Goal: Transaction & Acquisition: Purchase product/service

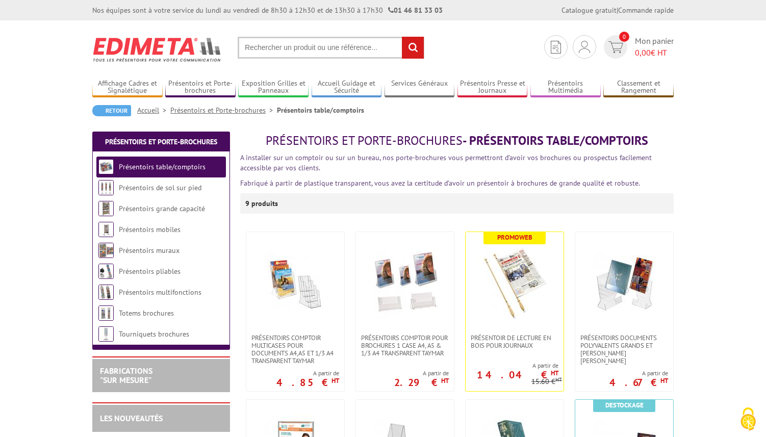
click at [278, 49] on input "text" at bounding box center [331, 48] width 187 height 22
type input "presentoir tract"
click at [402, 37] on input "rechercher" at bounding box center [413, 48] width 22 height 22
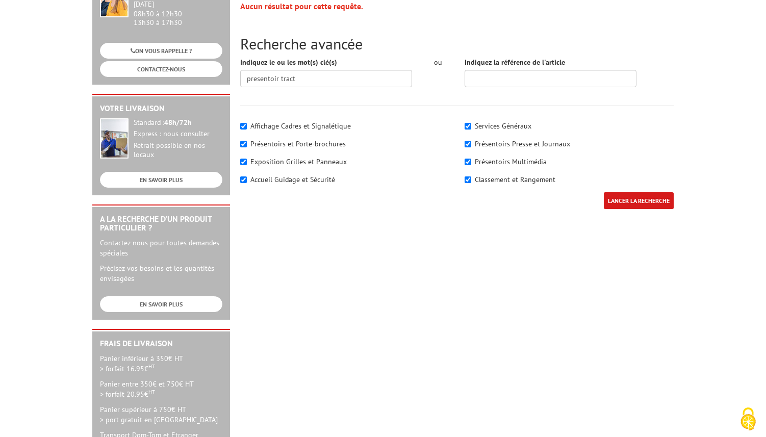
scroll to position [176, 0]
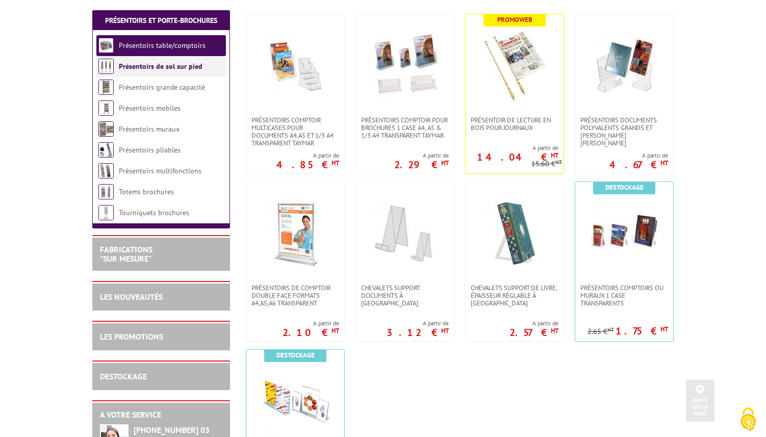
scroll to position [219, 0]
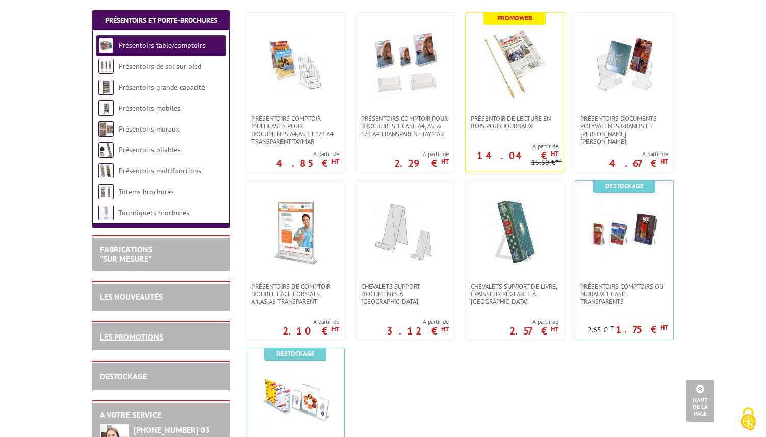
click at [124, 340] on link "LES PROMOTIONS" at bounding box center [131, 336] width 63 height 10
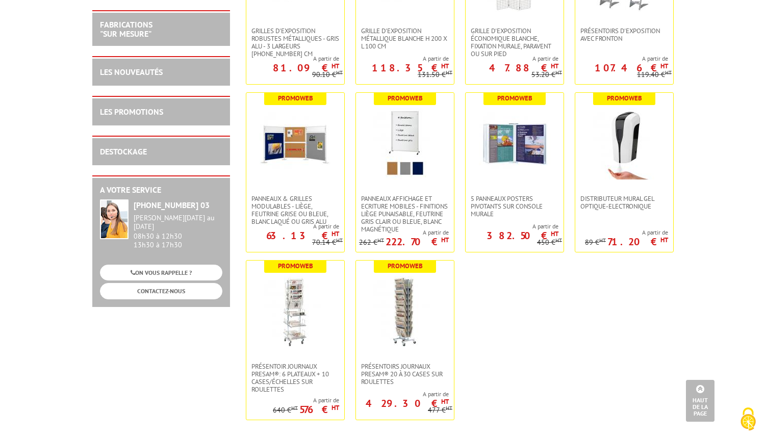
scroll to position [3618, 0]
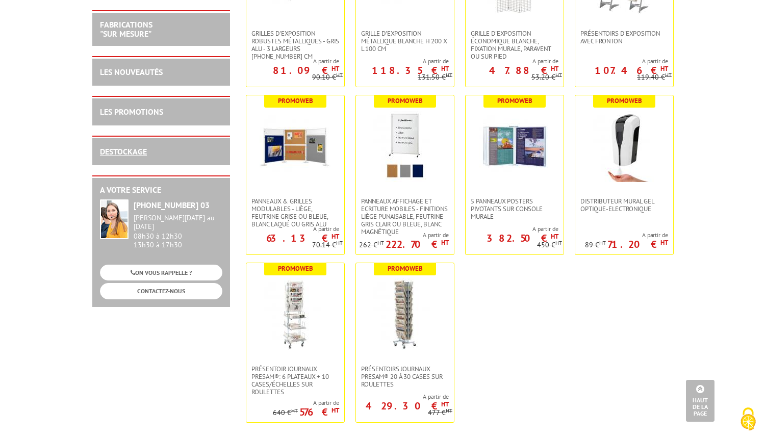
click at [116, 156] on link "DESTOCKAGE" at bounding box center [123, 151] width 47 height 10
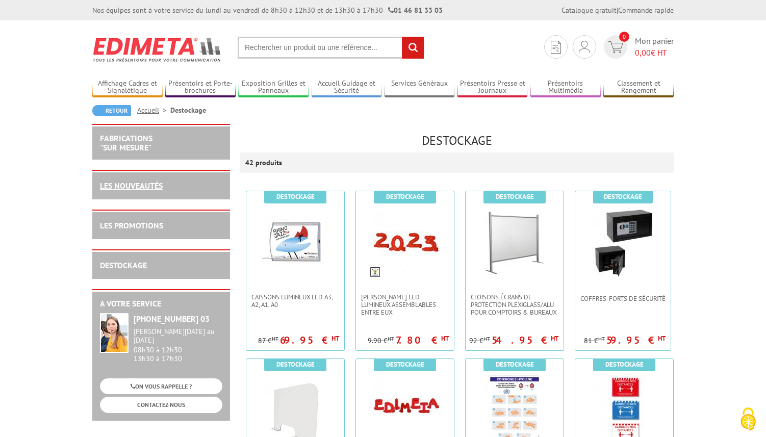
click at [140, 190] on link "LES NOUVEAUTÉS" at bounding box center [131, 185] width 63 height 10
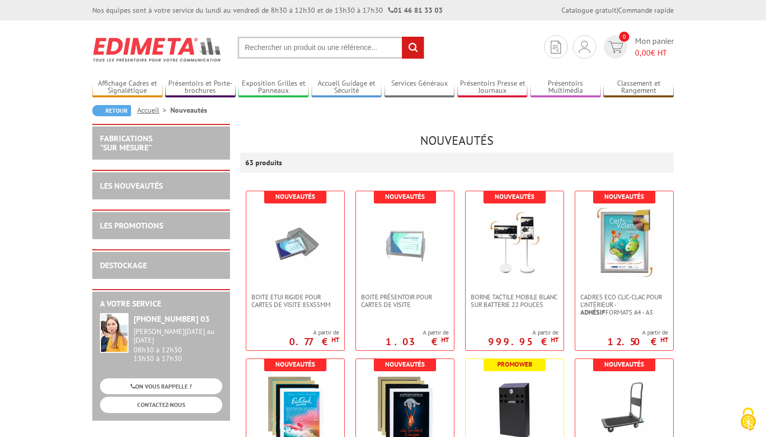
click at [147, 53] on img at bounding box center [157, 50] width 130 height 38
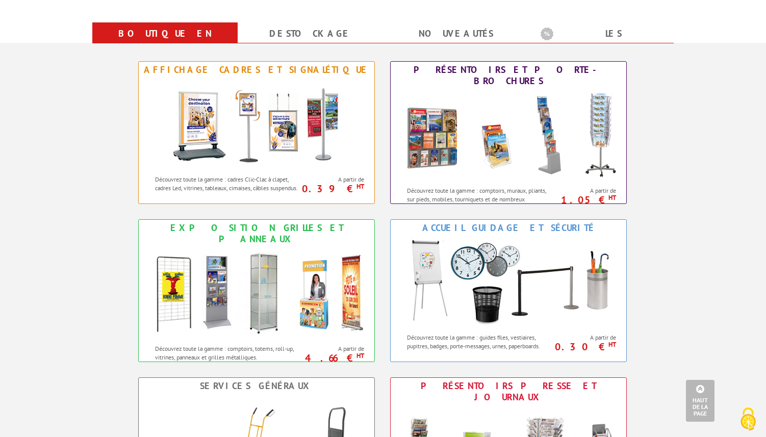
scroll to position [405, 0]
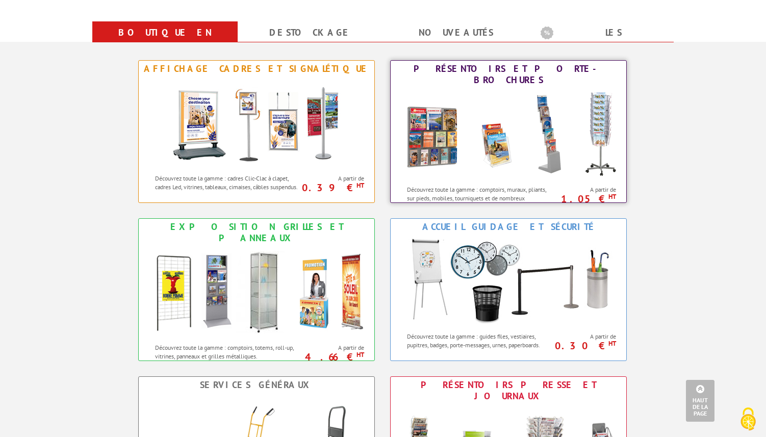
click at [462, 153] on img at bounding box center [508, 134] width 224 height 92
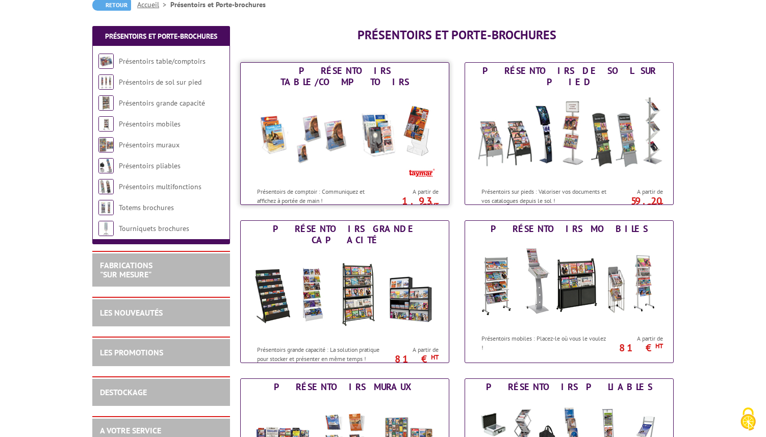
scroll to position [107, 0]
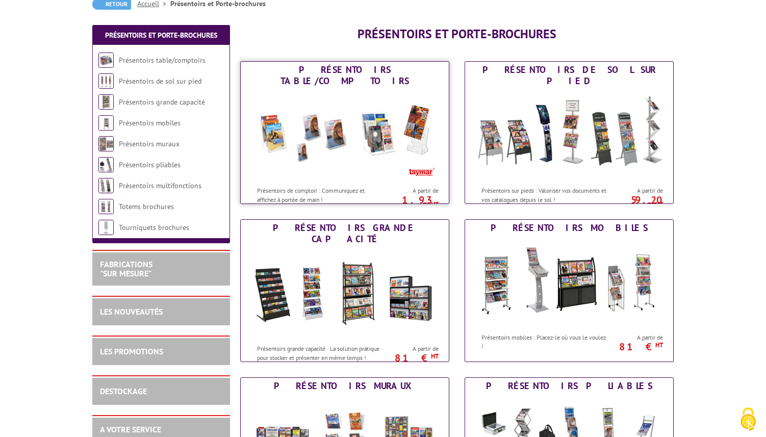
click at [339, 161] on img at bounding box center [344, 135] width 189 height 92
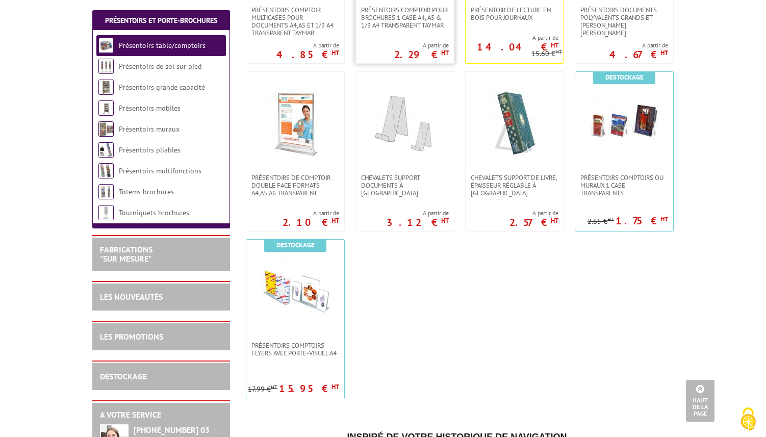
scroll to position [341, 0]
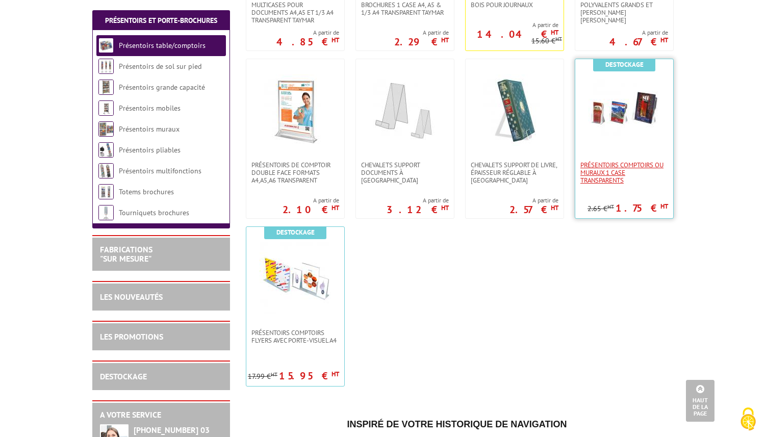
click at [612, 169] on span "Présentoirs comptoirs ou muraux 1 case Transparents" at bounding box center [624, 172] width 88 height 23
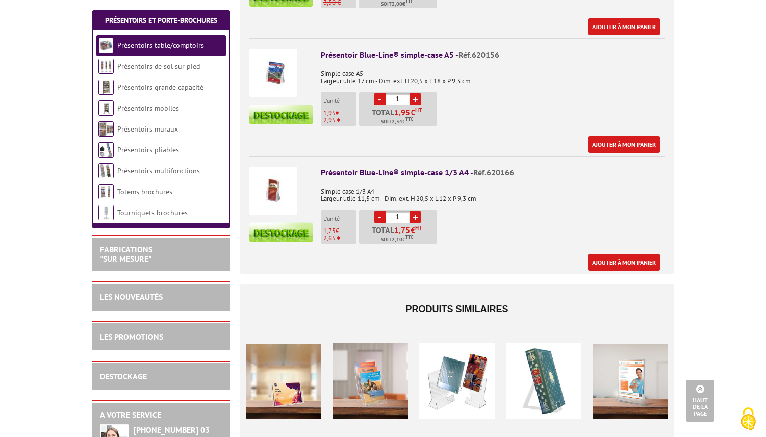
scroll to position [521, 0]
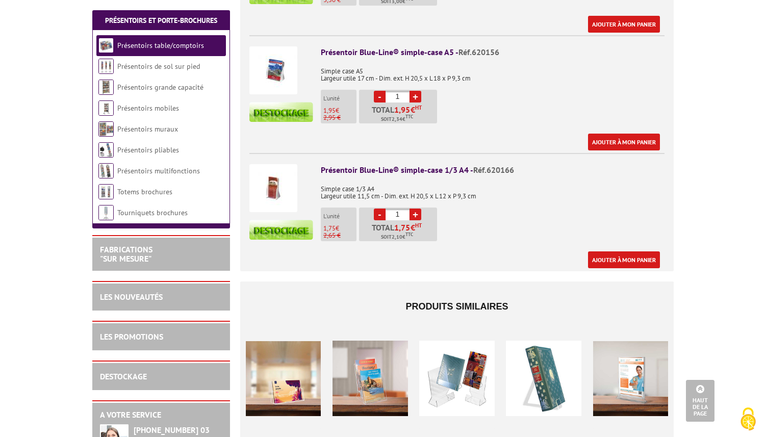
click at [416, 208] on link "+" at bounding box center [415, 214] width 12 height 12
click at [479, 209] on div "Présentoir Blue-Line® simple-case 1/3 A4 - Réf.620166 Simple case 1/3 A4 Largeu…" at bounding box center [493, 216] width 344 height 104
click at [471, 209] on div "Présentoir Blue-Line® simple-case 1/3 A4 - Réf.620166 Simple case 1/3 A4 Largeu…" at bounding box center [493, 216] width 344 height 104
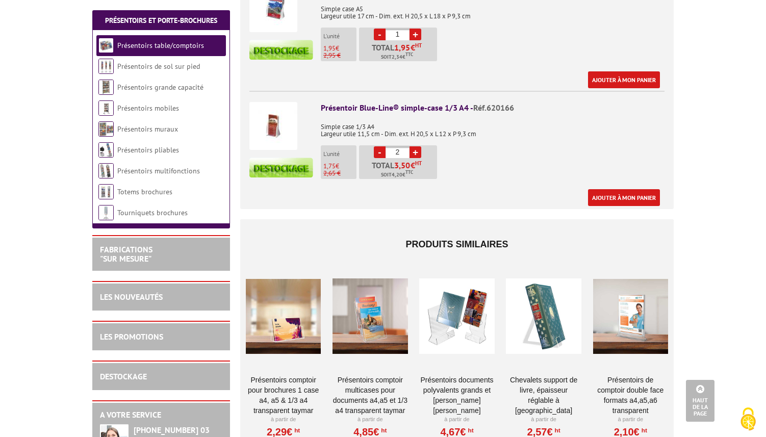
scroll to position [581, 0]
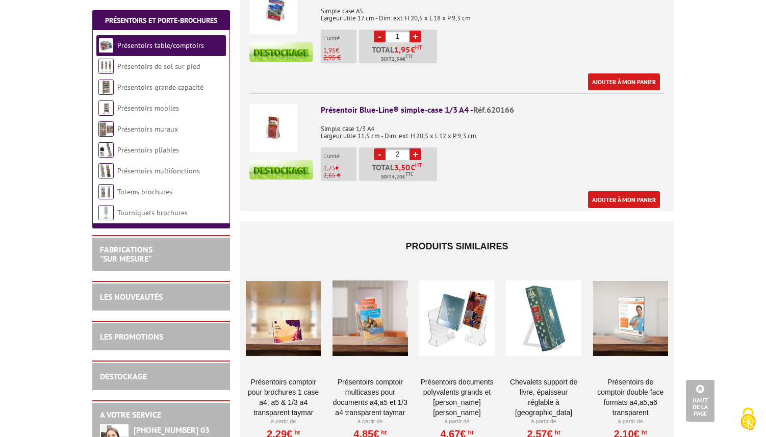
click at [378, 148] on link "-" at bounding box center [380, 154] width 12 height 12
click at [415, 148] on link "+" at bounding box center [415, 154] width 12 height 12
click at [376, 148] on link "-" at bounding box center [380, 154] width 12 height 12
type input "2"
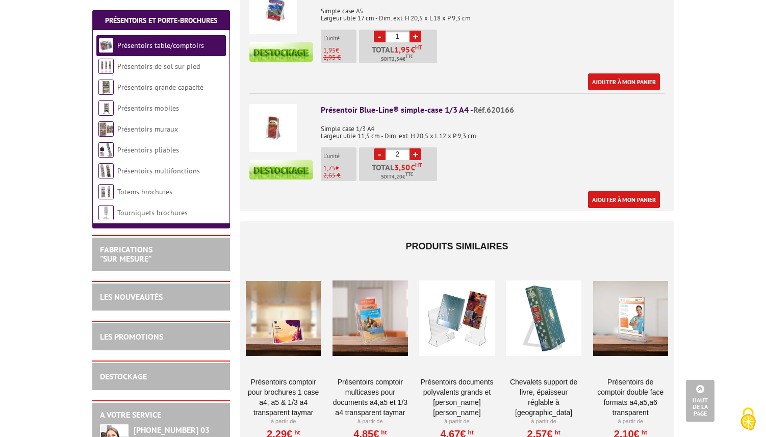
click at [485, 148] on div "Présentoir Blue-Line® simple-case 1/3 A4 - Réf.620166 Simple case 1/3 A4 Largeu…" at bounding box center [493, 156] width 344 height 104
click at [599, 191] on link "Ajouter à mon panier" at bounding box center [624, 199] width 72 height 17
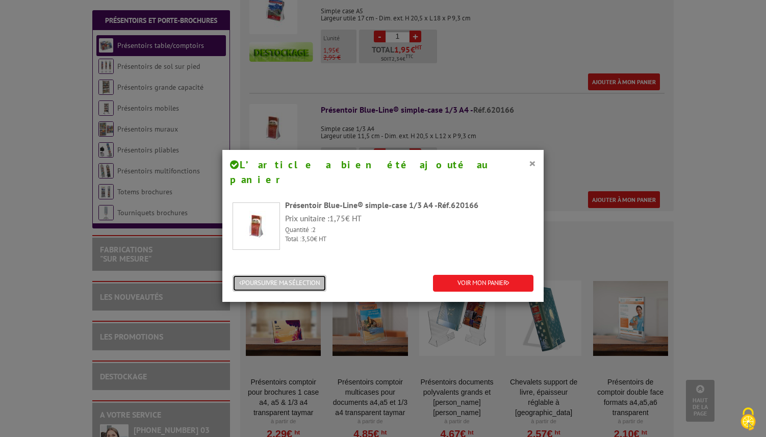
click at [290, 275] on button "POURSUIVRE MA SÉLECTION" at bounding box center [279, 283] width 94 height 17
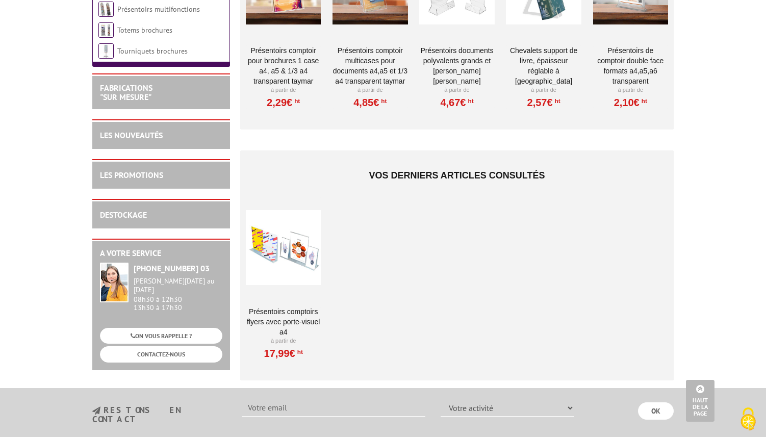
scroll to position [913, 0]
click at [276, 253] on div at bounding box center [283, 247] width 75 height 102
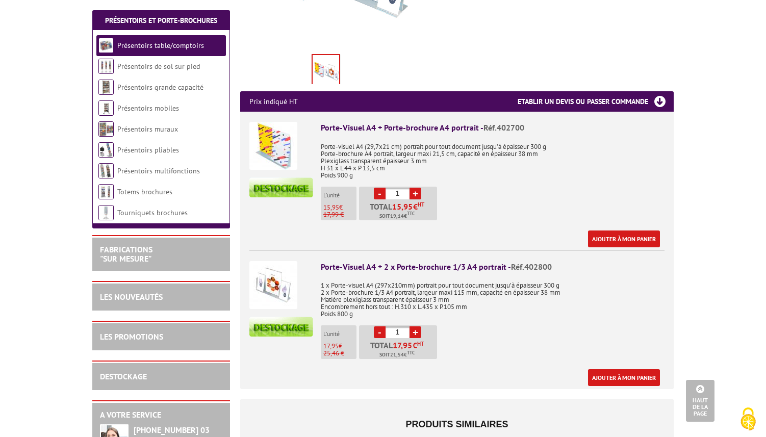
scroll to position [343, 0]
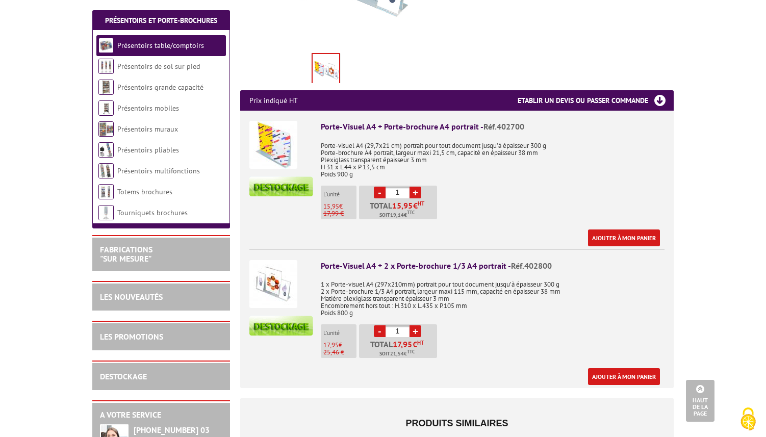
click at [460, 229] on div "Ajouter à mon panier" at bounding box center [490, 237] width 339 height 17
click at [276, 131] on img at bounding box center [273, 145] width 48 height 48
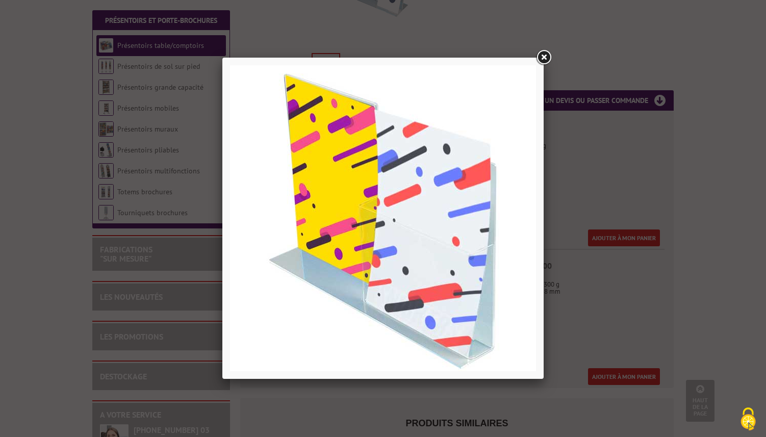
click at [541, 60] on link at bounding box center [543, 57] width 18 height 18
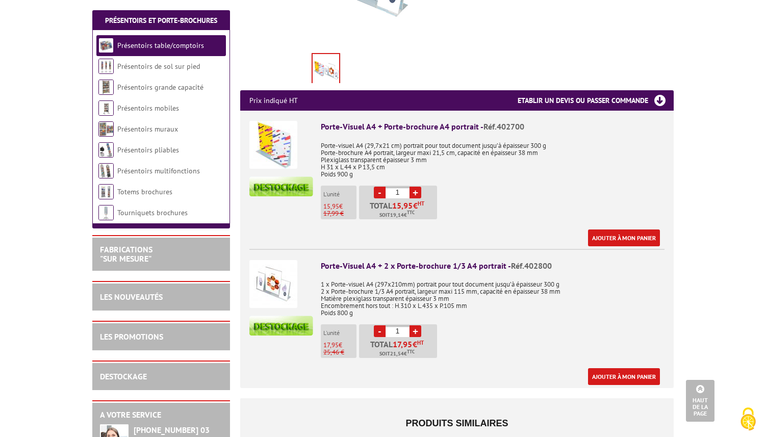
click at [278, 260] on img at bounding box center [273, 284] width 48 height 48
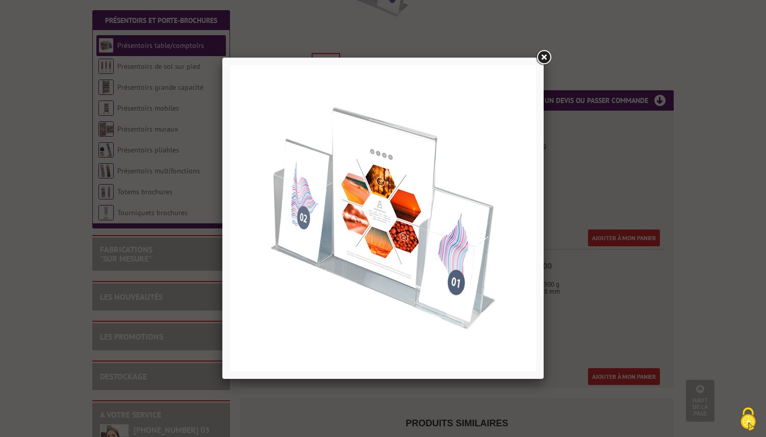
click at [541, 62] on link at bounding box center [543, 57] width 18 height 18
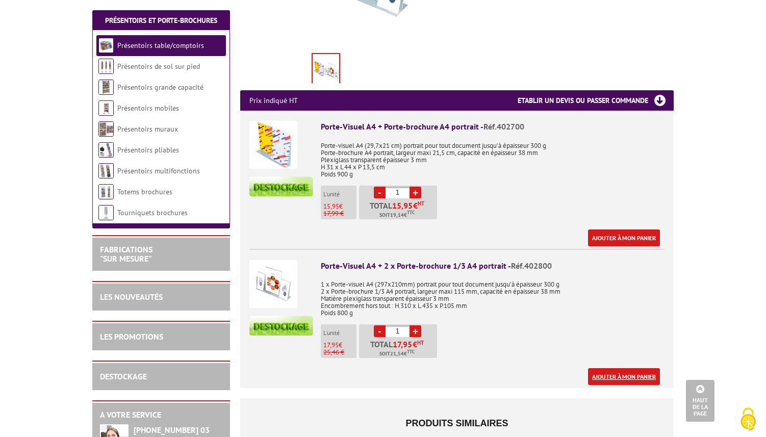
click at [603, 368] on link "Ajouter à mon panier" at bounding box center [624, 376] width 72 height 17
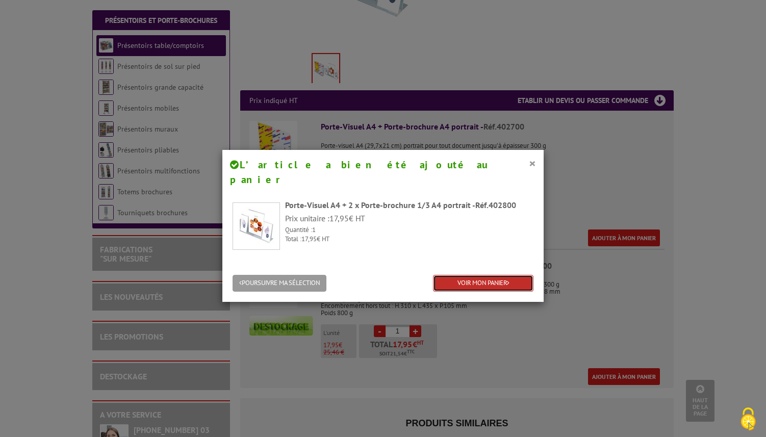
click at [465, 275] on link "VOIR MON PANIER" at bounding box center [483, 283] width 100 height 17
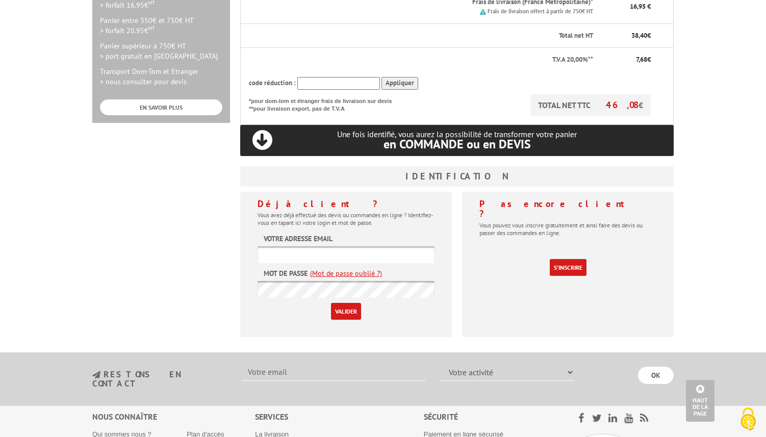
scroll to position [345, 0]
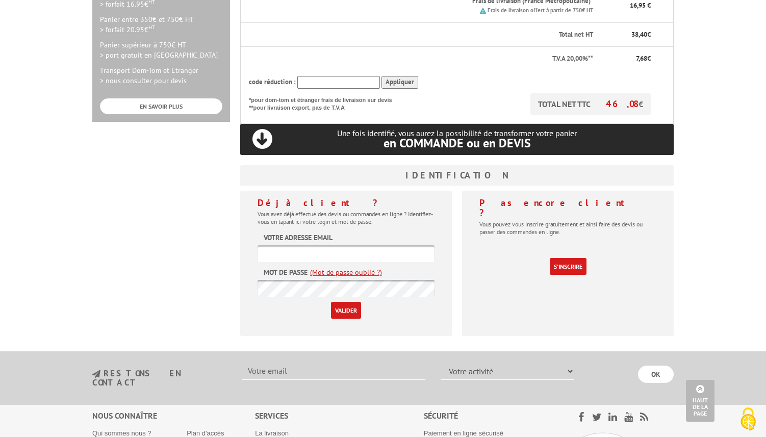
click at [355, 245] on input "text" at bounding box center [345, 253] width 177 height 17
type input "[PERSON_NAME][EMAIL_ADDRESS][DOMAIN_NAME]"
click at [339, 267] on link "(Mot de passe oublié ?)" at bounding box center [346, 272] width 72 height 10
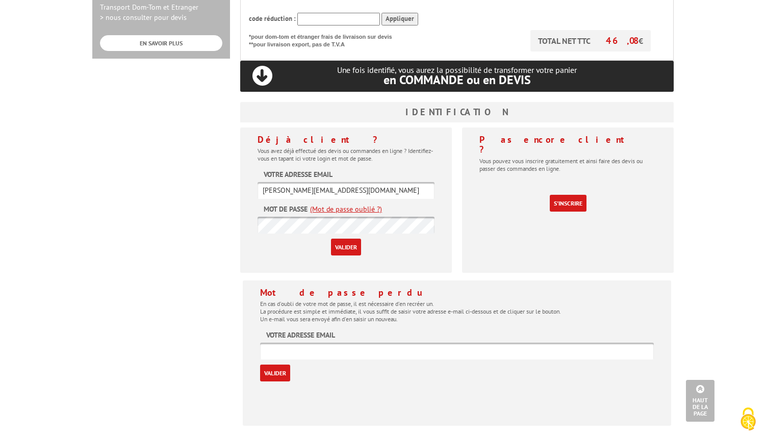
scroll to position [429, 0]
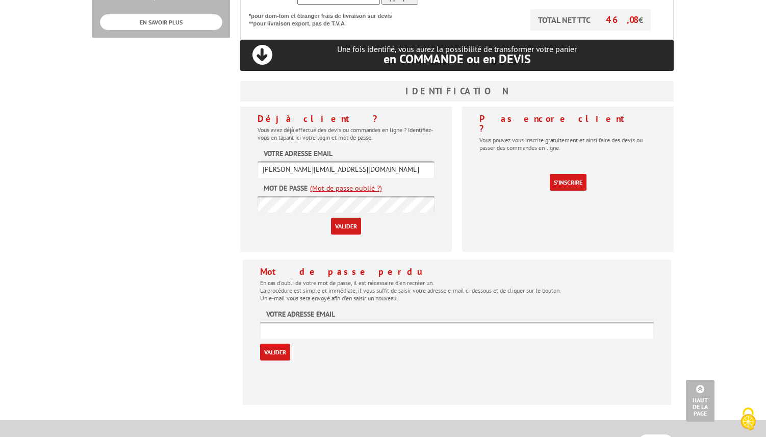
click at [318, 321] on div "Mot de passe perdu En cas d'oubli de votre mot de passe, il est nécessaire d'en…" at bounding box center [457, 314] width 394 height 94
click at [325, 322] on input "text" at bounding box center [457, 330] width 394 height 17
type input "david.rebouh@gmail.com"
click at [274, 344] on input "Valider" at bounding box center [275, 352] width 30 height 17
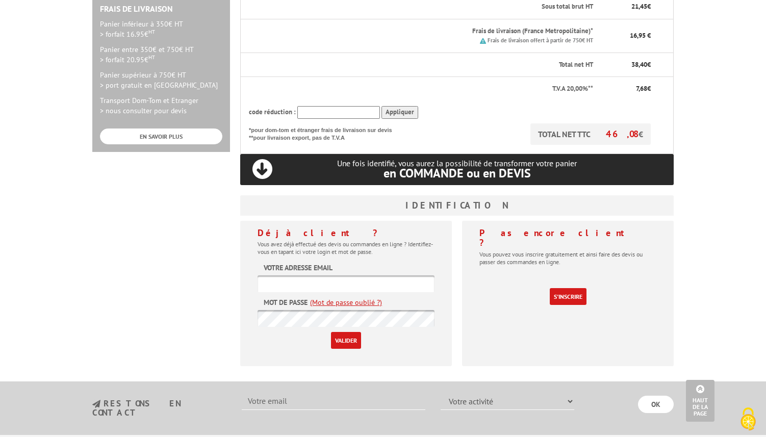
scroll to position [317, 0]
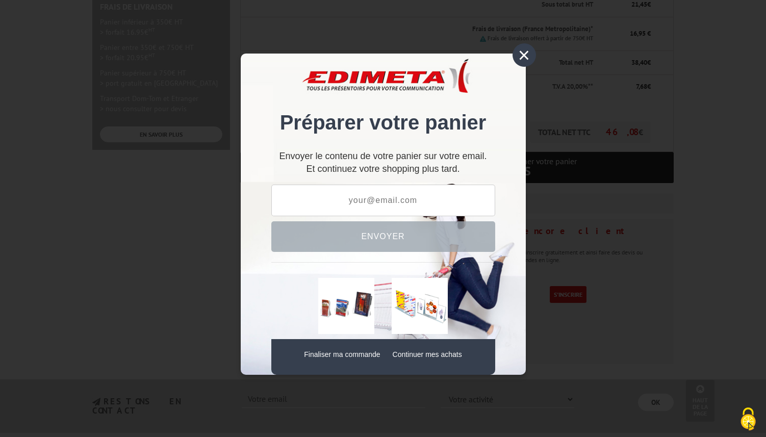
click at [526, 56] on div "×" at bounding box center [523, 54] width 23 height 23
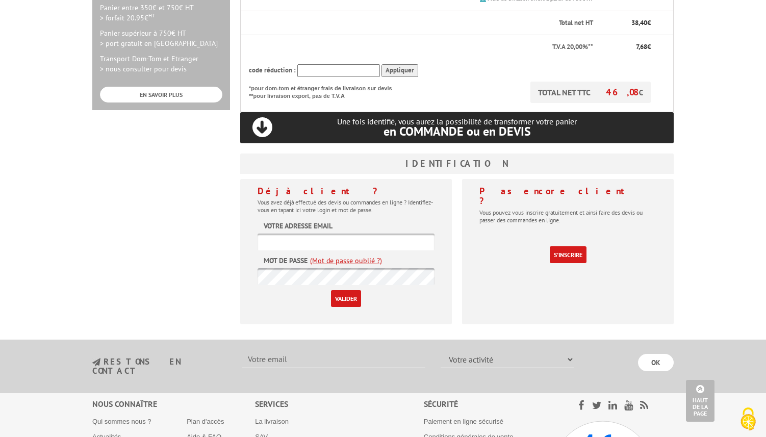
scroll to position [357, 0]
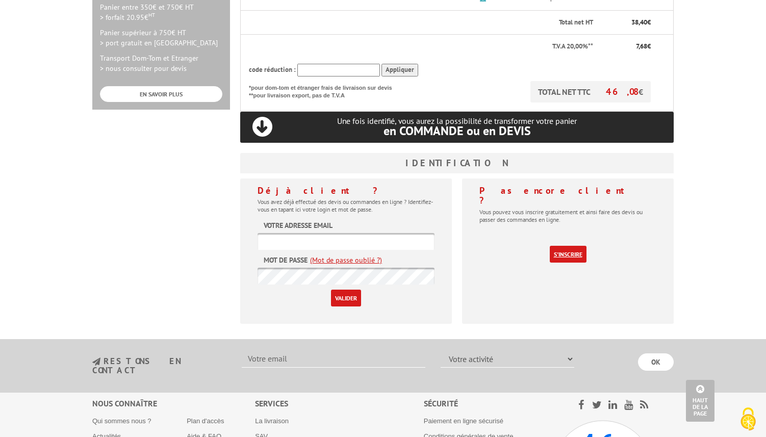
click at [559, 246] on link "S'inscrire" at bounding box center [568, 254] width 37 height 17
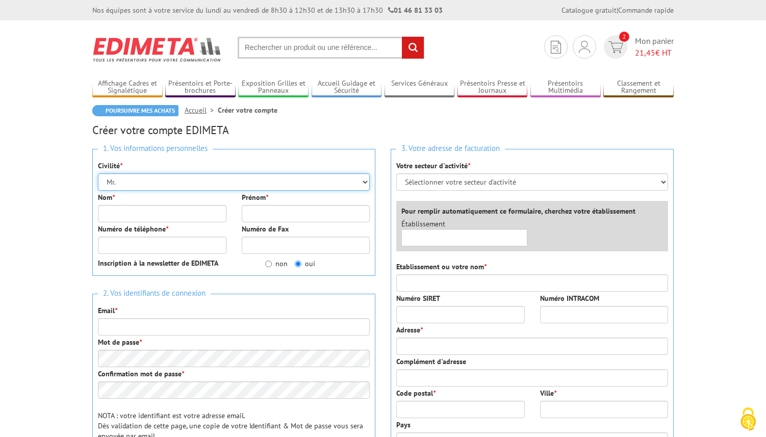
click at [276, 184] on select "Mr. Mme. Mlle." at bounding box center [234, 181] width 272 height 17
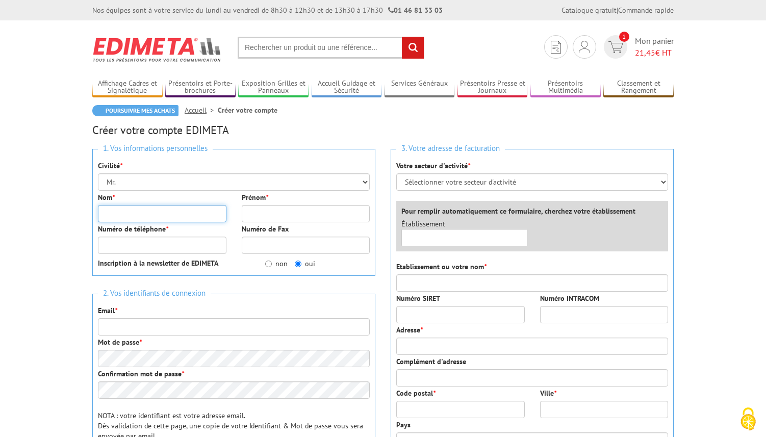
click at [148, 213] on input "Nom *" at bounding box center [162, 213] width 128 height 17
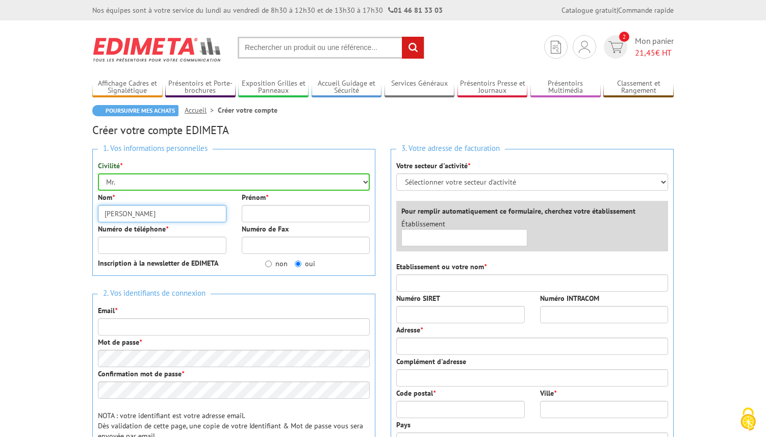
type input "David"
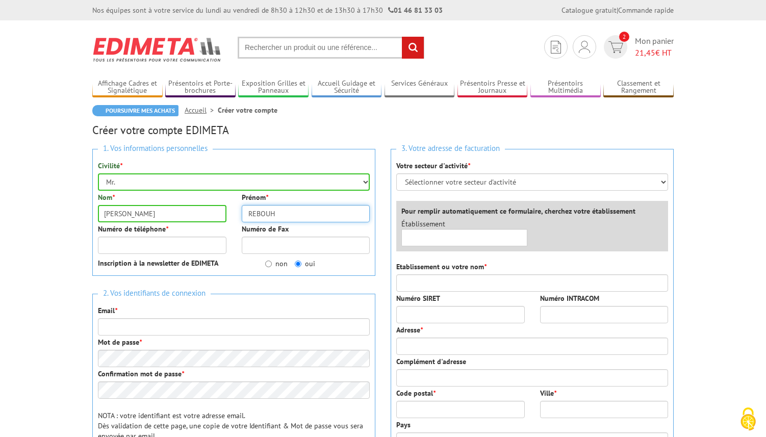
type input "REBOUH"
click at [107, 246] on input "Numéro de téléphone *" at bounding box center [162, 245] width 128 height 17
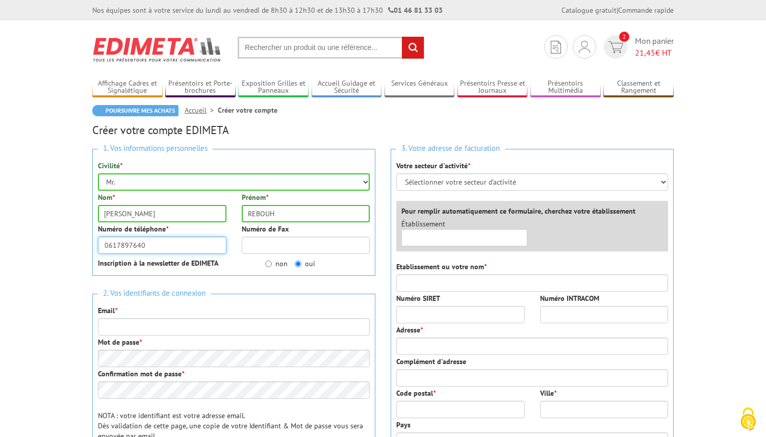
type input "0617897640"
click at [74, 271] on body "Nos équipes sont à votre service du lundi au vendredi de 8h30 à 12h30 et de 13h…" at bounding box center [383, 426] width 766 height 853
click at [268, 264] on input "non" at bounding box center [268, 263] width 7 height 7
radio input "true"
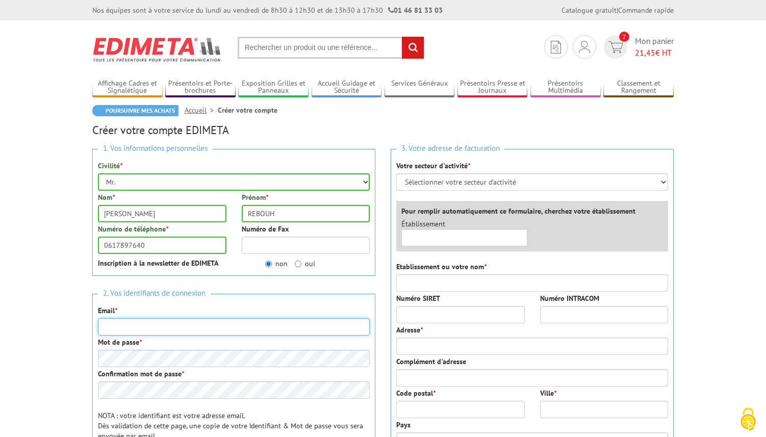
click at [175, 327] on input "Email *" at bounding box center [234, 326] width 272 height 17
type input "david.rebouh@gmail.com"
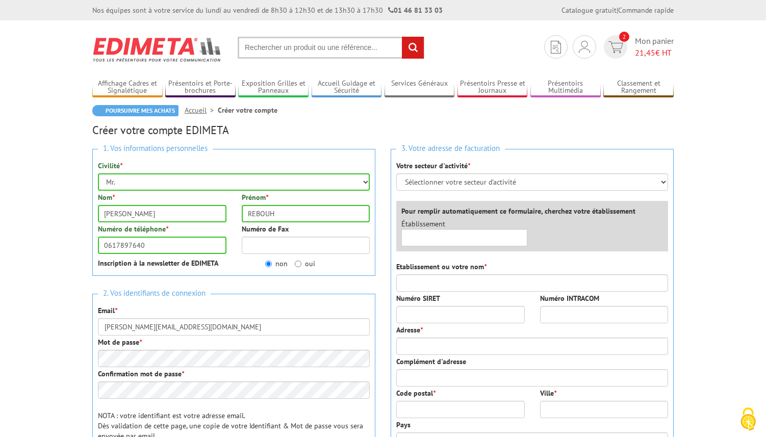
click at [81, 366] on body "Nos équipes sont à votre service du lundi au vendredi de 8h30 à 12h30 et de 13h…" at bounding box center [383, 426] width 766 height 853
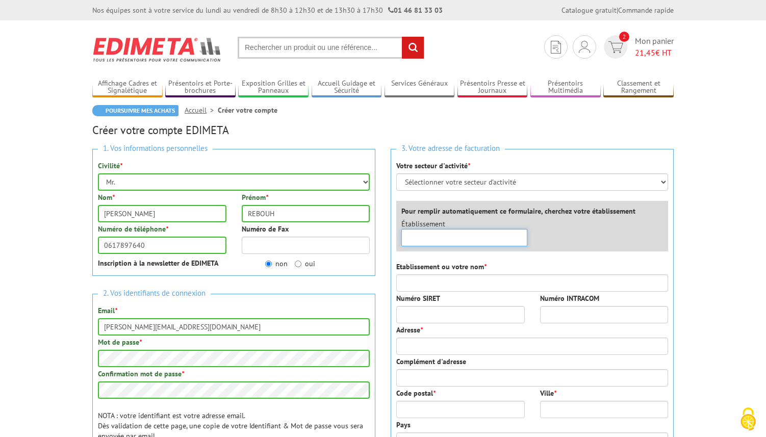
click at [431, 238] on input "text" at bounding box center [464, 237] width 126 height 17
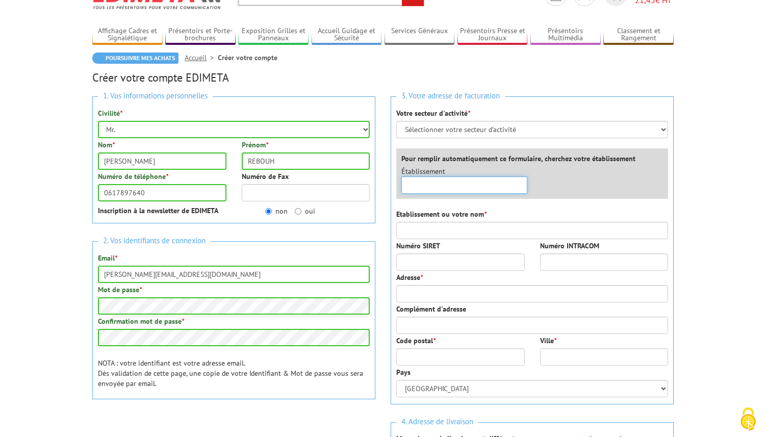
scroll to position [63, 0]
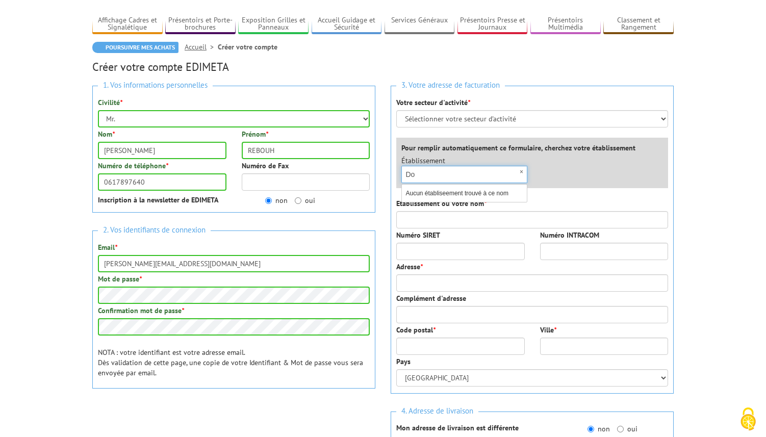
type input "D"
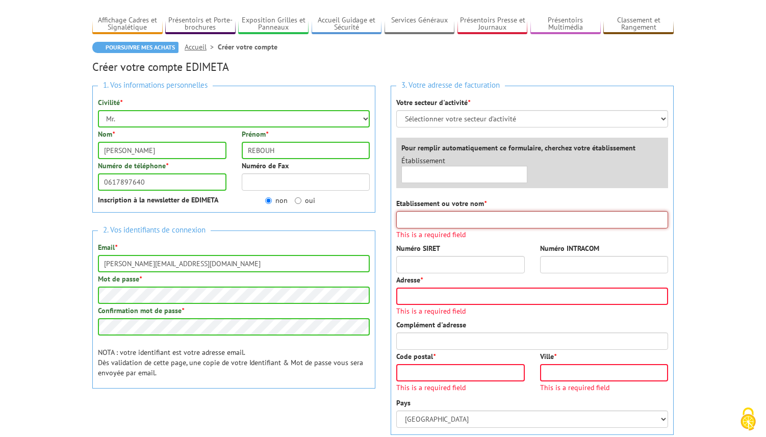
click at [441, 218] on input "Etablissement ou votre nom *" at bounding box center [532, 219] width 272 height 17
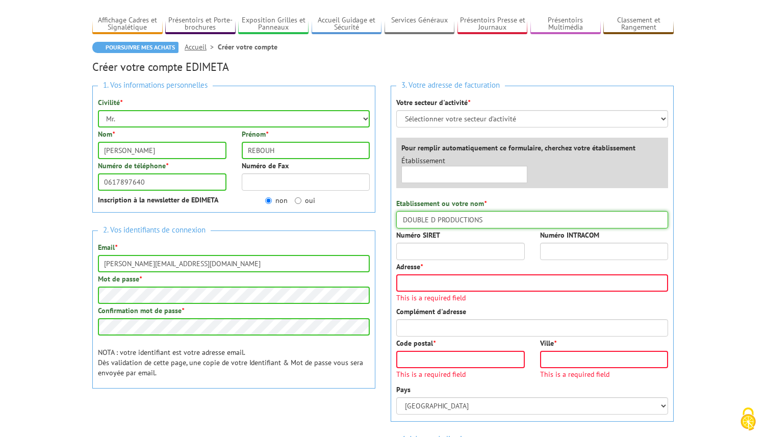
type input "DOUBLE D PRODUCTIONS"
type input "47999205900044"
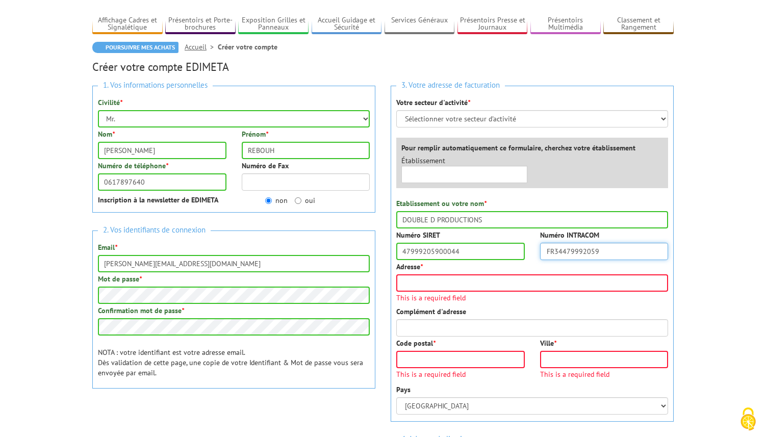
type input "FR34479992059"
click at [422, 278] on input "Adresse *" at bounding box center [532, 282] width 272 height 17
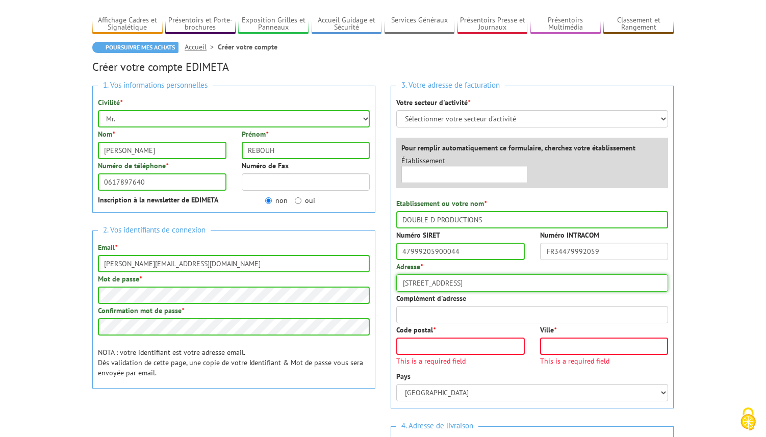
type input "11 rue Rabelais"
type input "93100"
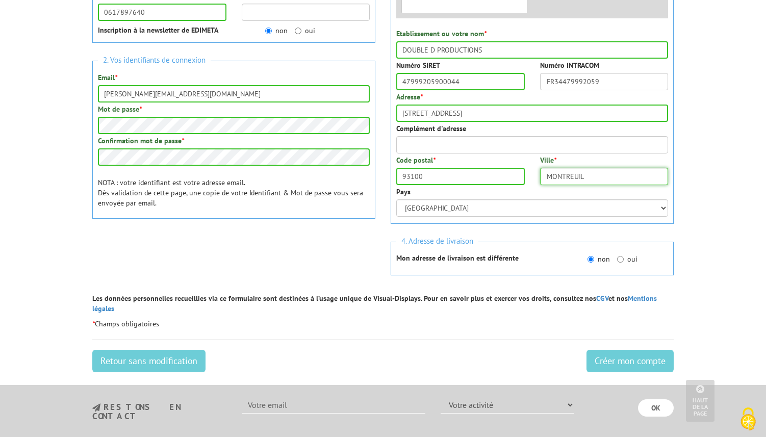
scroll to position [235, 0]
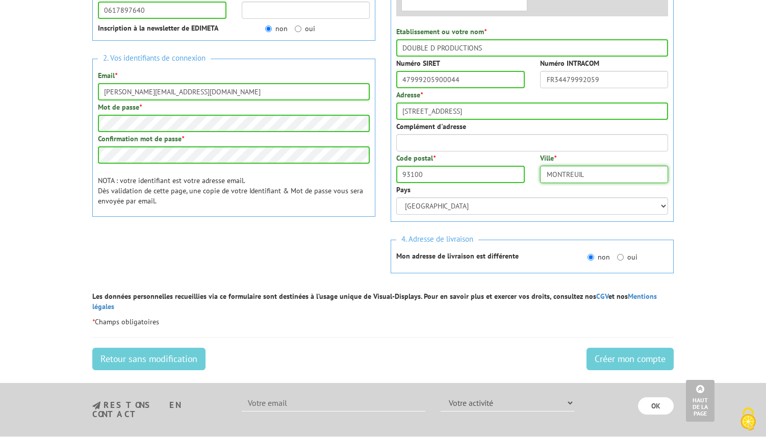
type input "MONTREUIL"
click at [522, 279] on div "3. Votre adresse de facturation Votre secteur d'activité * Sélectionner votre s…" at bounding box center [532, 98] width 298 height 385
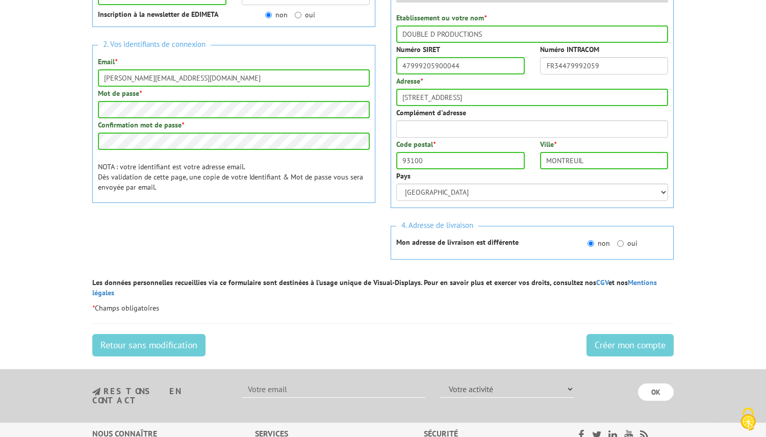
scroll to position [253, 0]
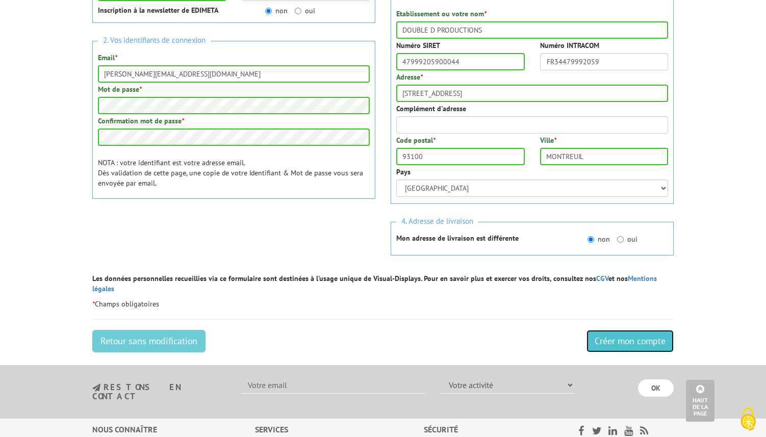
click at [622, 334] on input "Créer mon compte" at bounding box center [629, 341] width 87 height 22
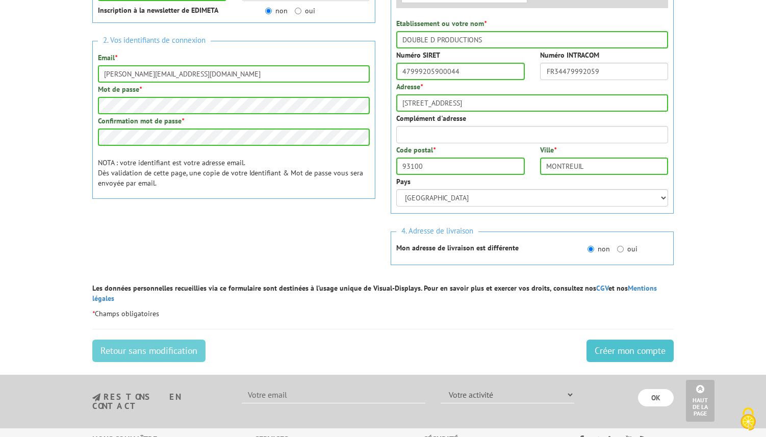
scroll to position [131, 0]
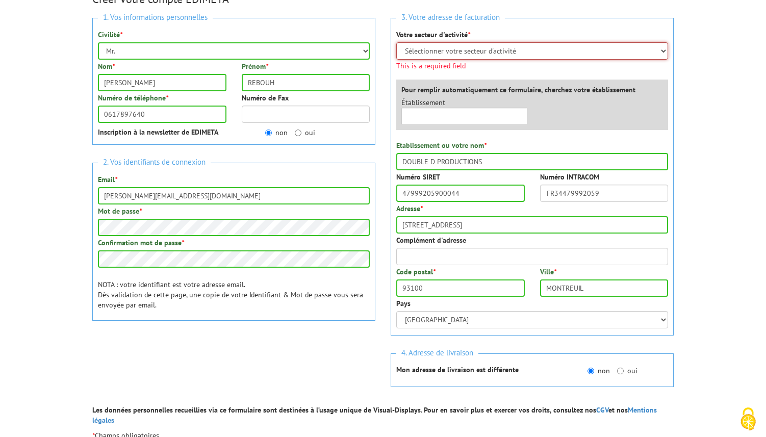
click at [475, 53] on select "Sélectionner votre secteur d'activité Administrations et collectivités Magasins…" at bounding box center [532, 50] width 272 height 17
click at [459, 49] on select "Sélectionner votre secteur d'activité Administrations et collectivités Magasins…" at bounding box center [532, 50] width 272 height 17
select select "878"
click at [396, 42] on select "Sélectionner votre secteur d'activité Administrations et collectivités Magasins…" at bounding box center [532, 50] width 272 height 17
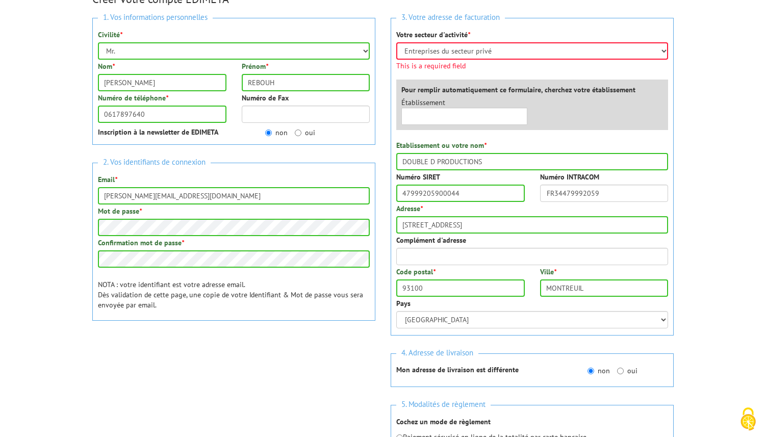
click at [386, 125] on div "3. Votre adresse de facturation Votre secteur d'activité * Sélectionner votre s…" at bounding box center [532, 248] width 298 height 476
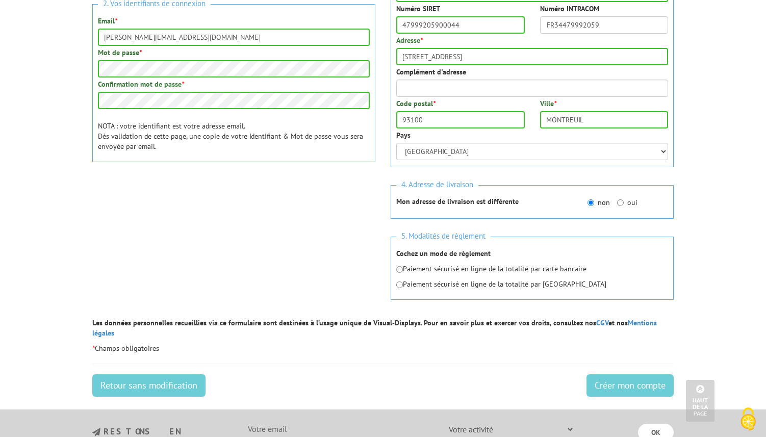
scroll to position [298, 0]
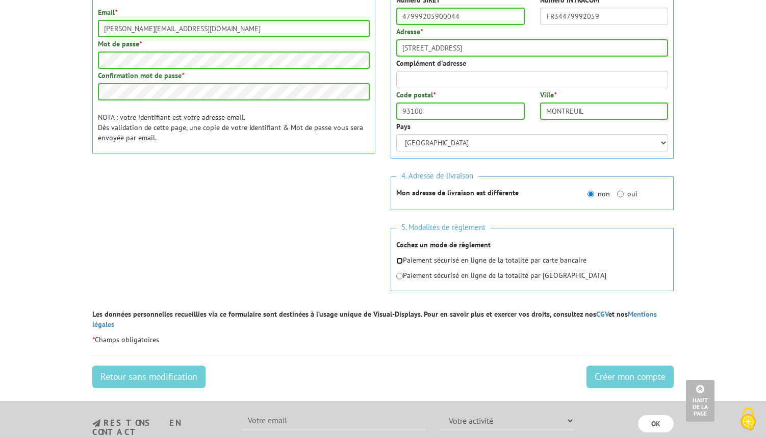
click at [401, 262] on input "radio" at bounding box center [399, 260] width 7 height 7
radio input "true"
click at [607, 373] on input "Créer mon compte" at bounding box center [629, 377] width 87 height 22
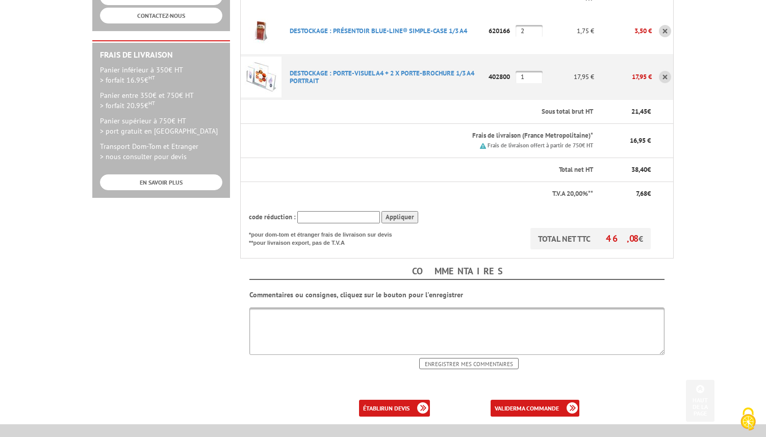
scroll to position [298, 0]
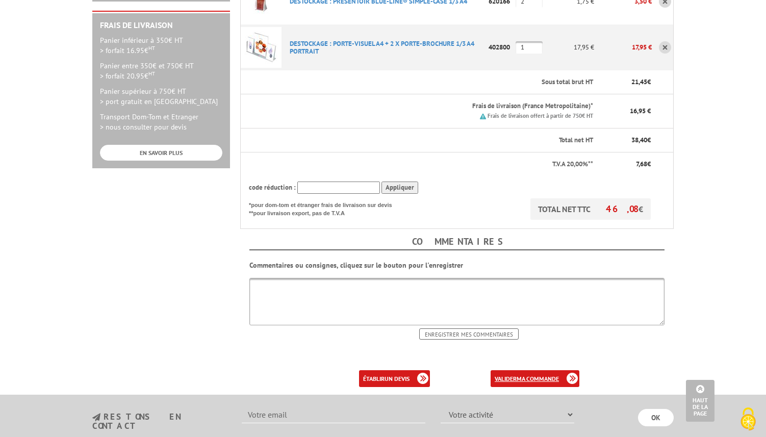
click at [518, 370] on link "valider ma commande" at bounding box center [534, 378] width 89 height 17
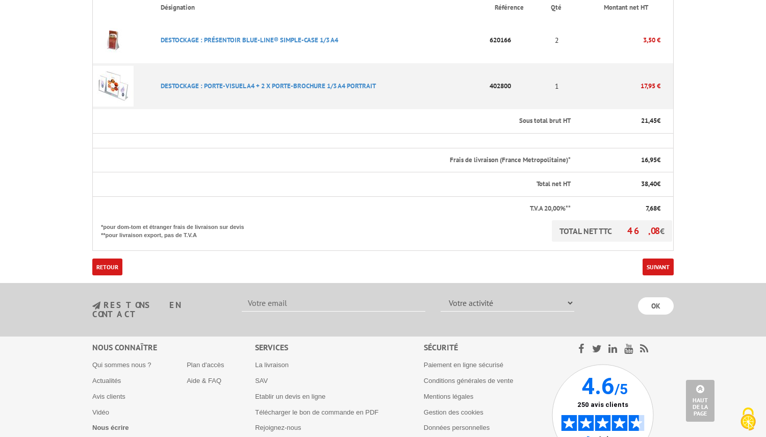
scroll to position [297, 0]
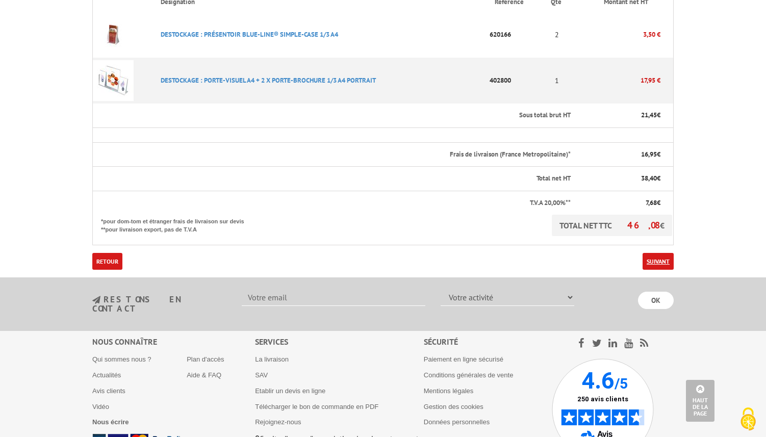
click at [645, 253] on link "Suivant" at bounding box center [657, 261] width 31 height 17
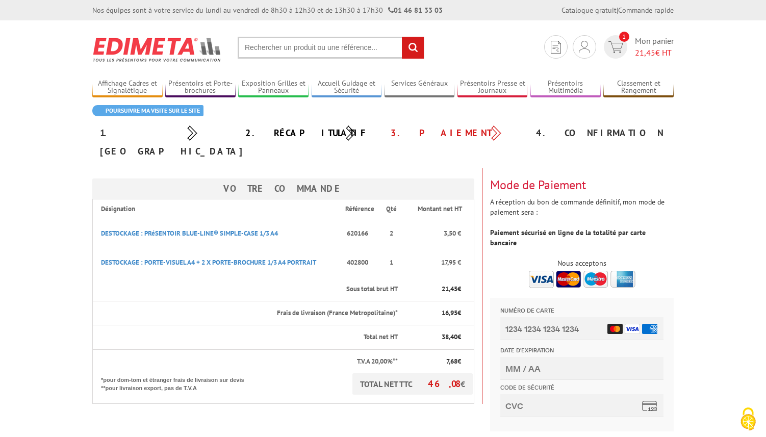
click at [580, 305] on form "Numéro de carte Date d'expiration Code de sécurité" at bounding box center [581, 366] width 173 height 127
click at [543, 332] on input "Numéro de carte" at bounding box center [581, 328] width 163 height 23
type input "[CREDIT_CARD_NUMBER]"
type input "01/27"
type input "425"
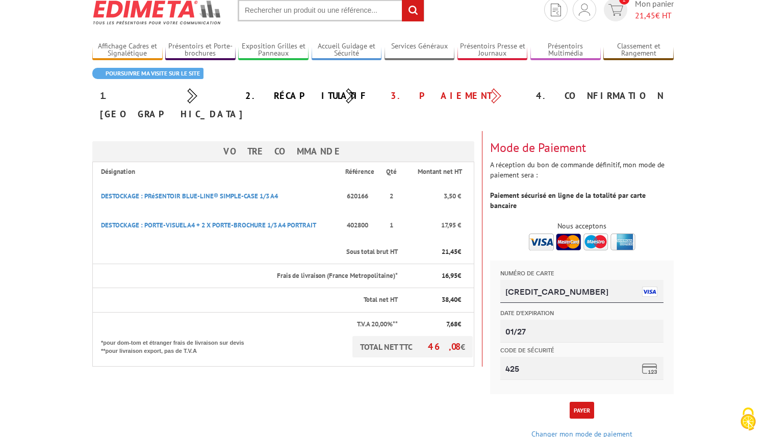
scroll to position [57, 0]
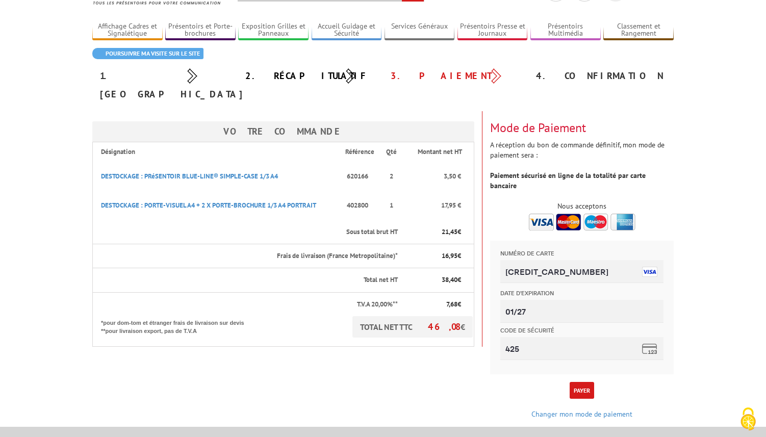
click at [578, 382] on button "Payer" at bounding box center [581, 390] width 24 height 17
